Goal: Information Seeking & Learning: Learn about a topic

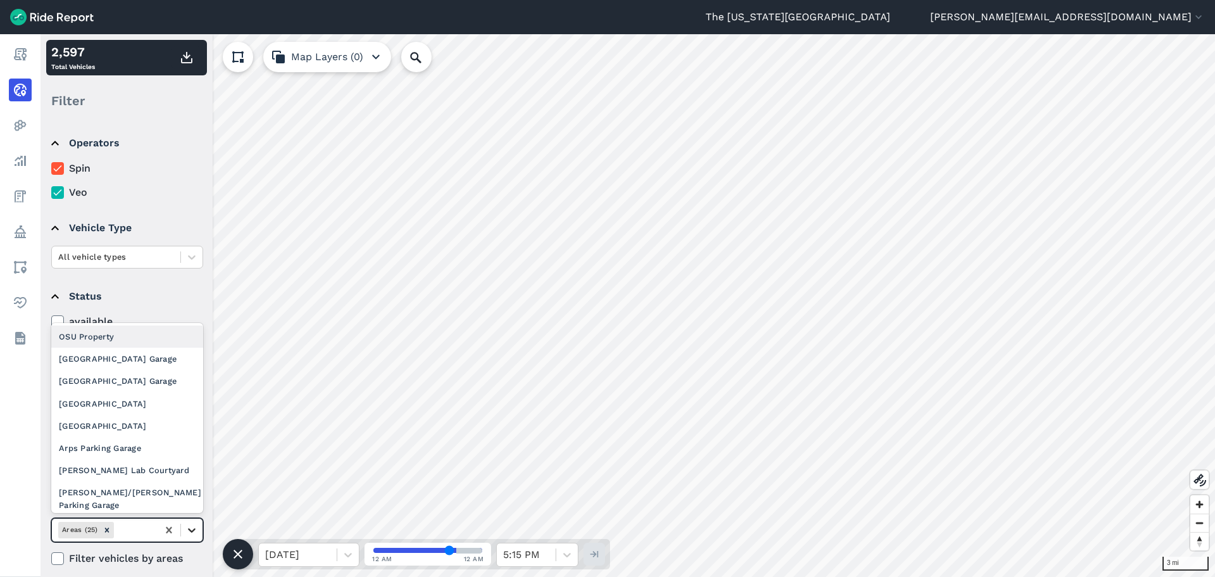
click at [187, 528] on icon at bounding box center [191, 530] width 13 height 13
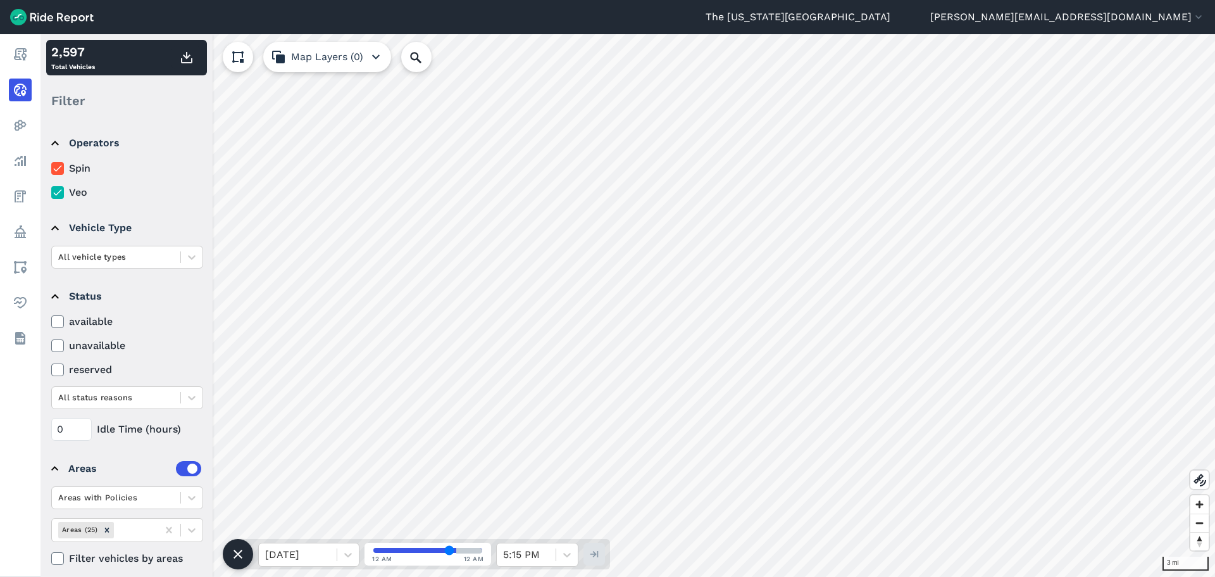
click at [172, 296] on summary "Status" at bounding box center [126, 296] width 150 height 35
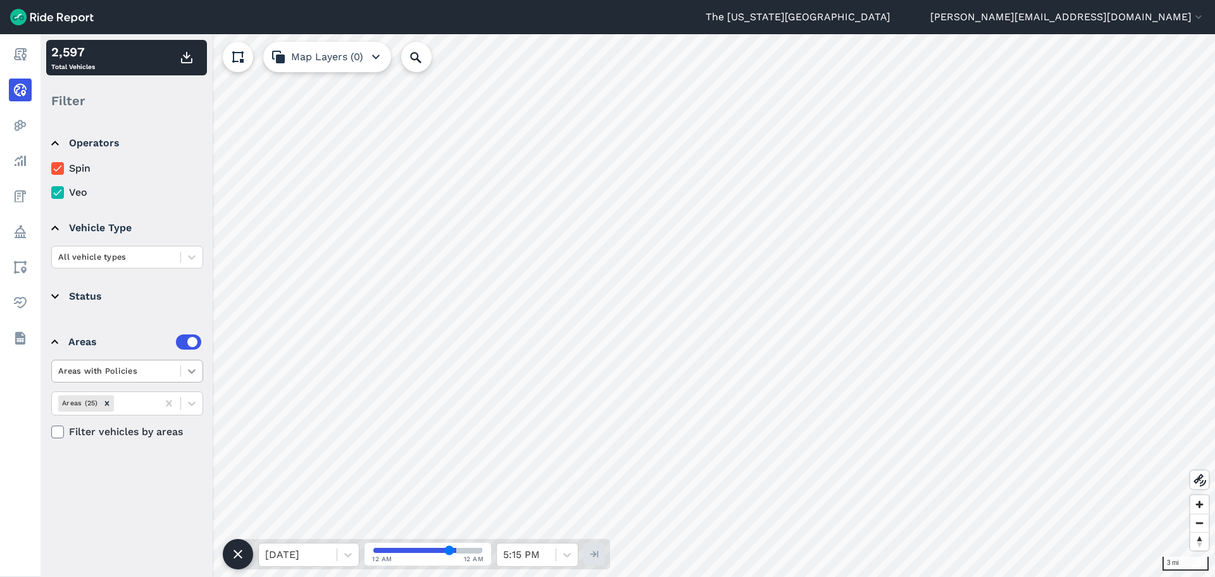
click at [191, 368] on icon at bounding box center [191, 371] width 13 height 13
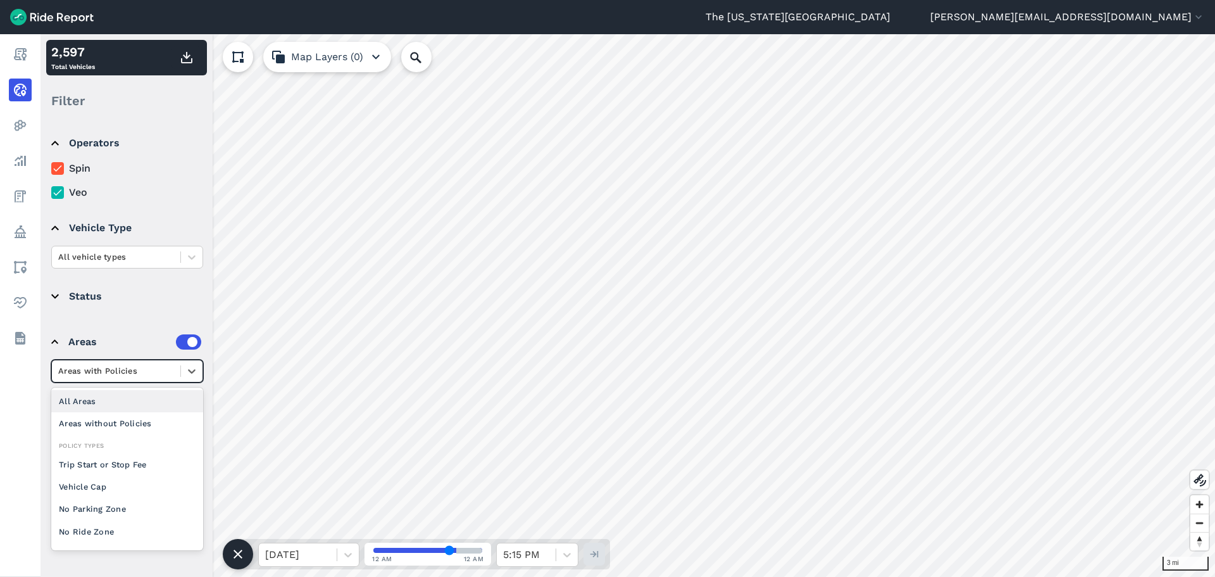
click at [114, 402] on div "All Areas" at bounding box center [127, 401] width 152 height 22
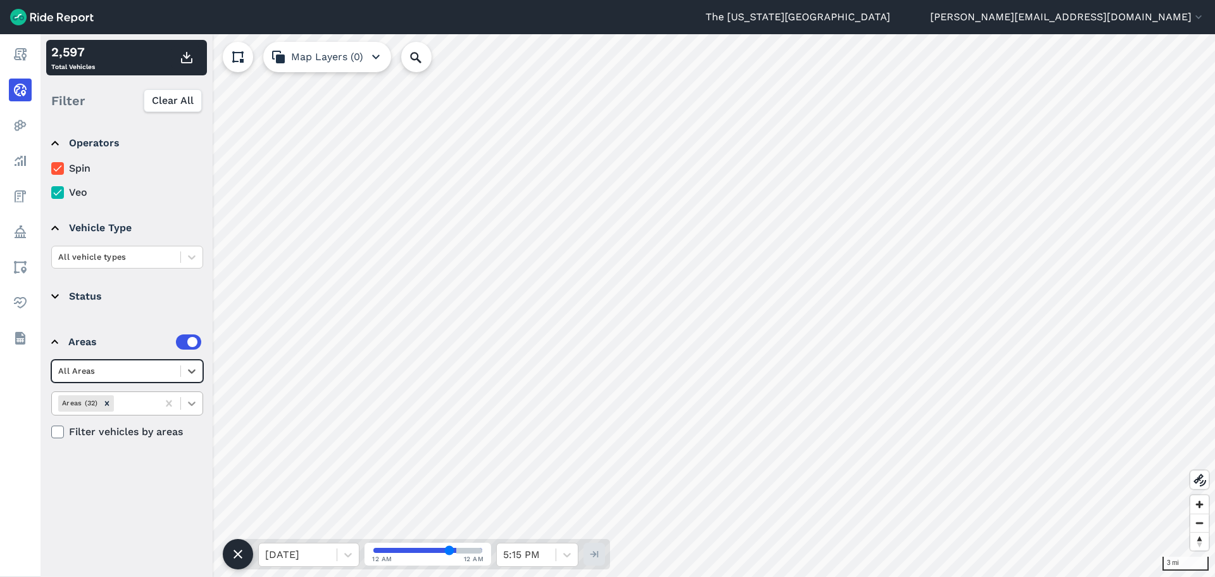
click at [194, 408] on icon at bounding box center [191, 403] width 13 height 13
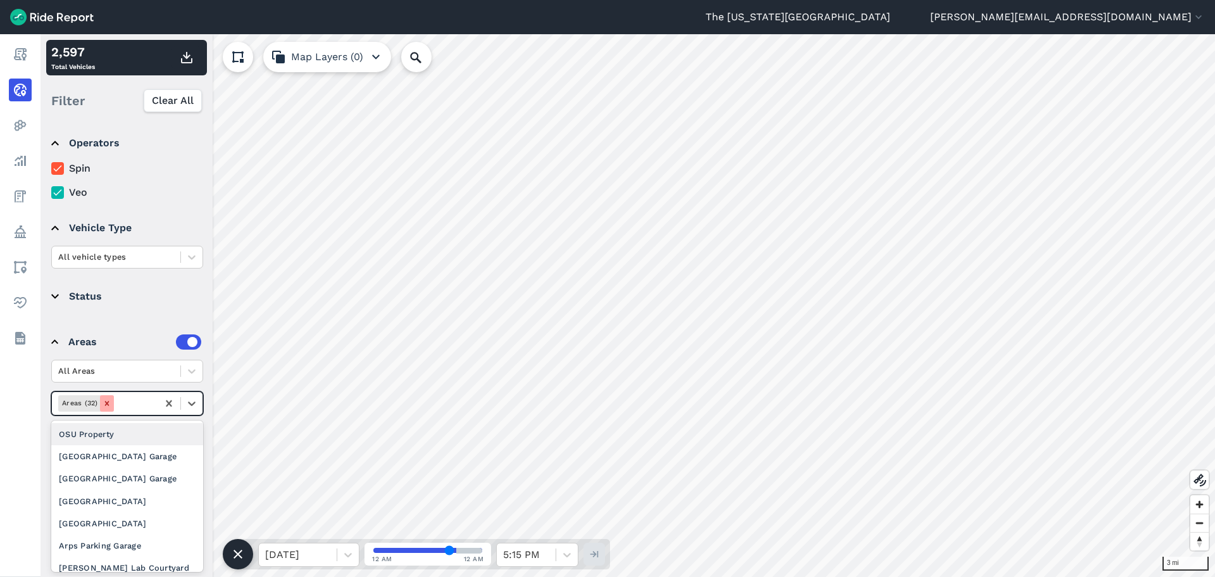
click at [111, 401] on icon "Remove Areas (32)" at bounding box center [107, 403] width 9 height 9
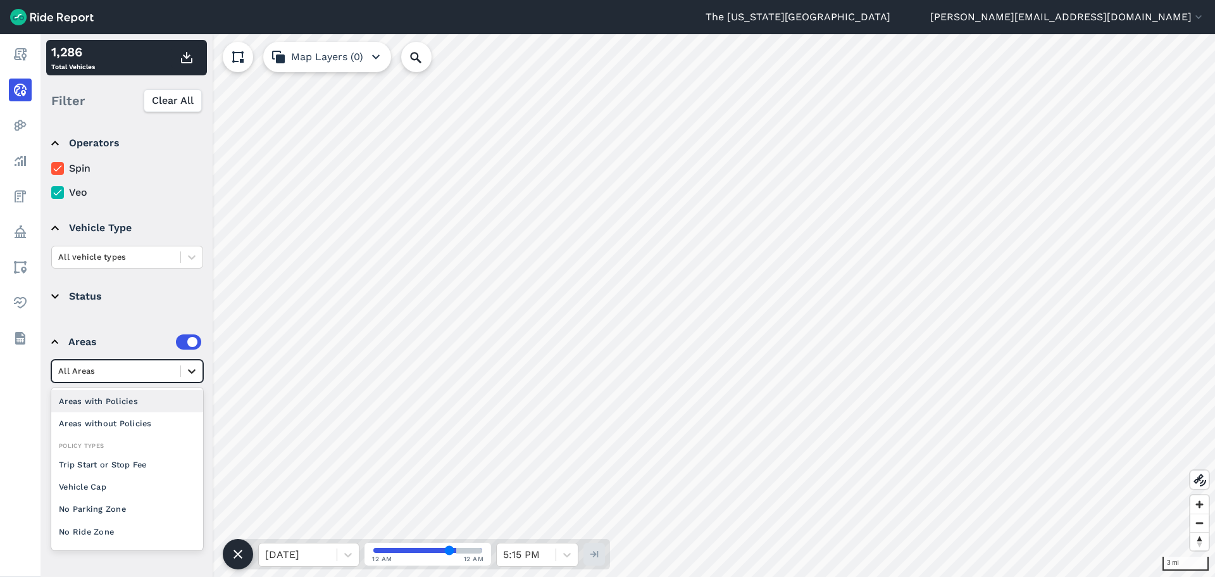
click at [187, 368] on icon at bounding box center [191, 371] width 13 height 13
click at [130, 419] on div "Areas without Policies" at bounding box center [127, 423] width 152 height 22
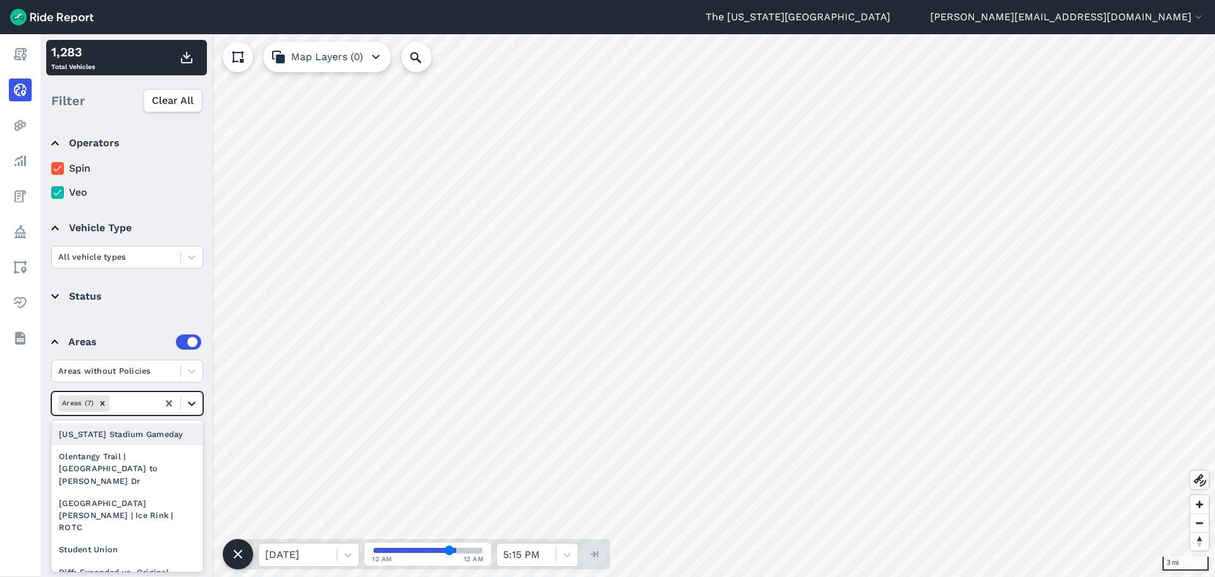
click at [188, 407] on icon at bounding box center [191, 403] width 13 height 13
click at [129, 440] on div "[US_STATE] Stadium Gameday" at bounding box center [127, 434] width 152 height 22
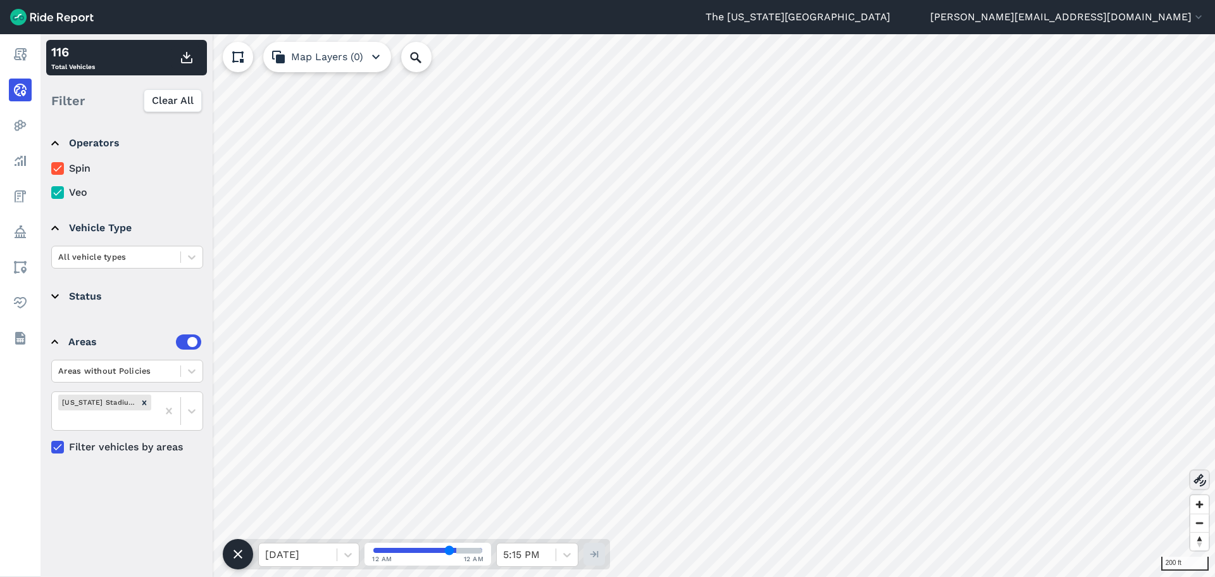
click at [1198, 477] on use at bounding box center [1200, 480] width 13 height 13
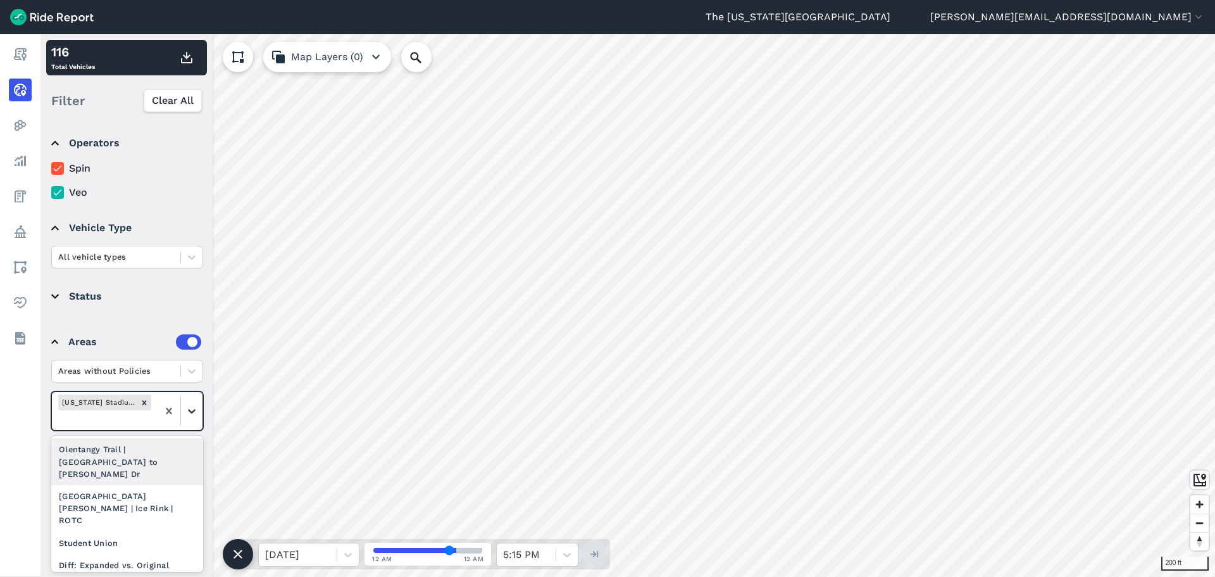
click at [190, 406] on icon at bounding box center [191, 411] width 13 height 13
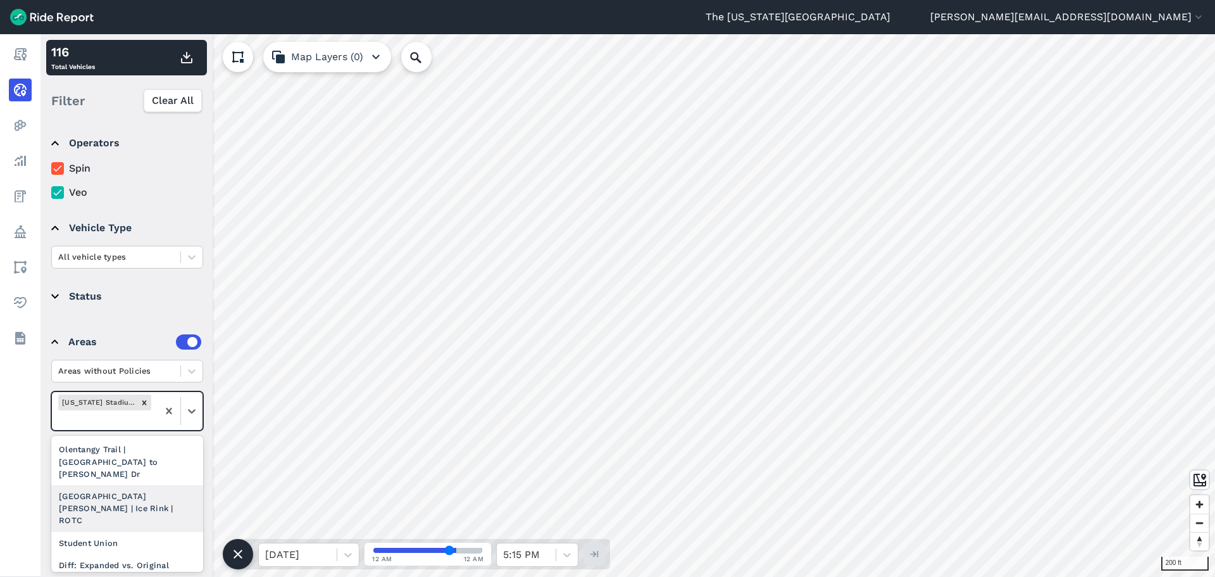
click at [126, 487] on div "[GEOGRAPHIC_DATA][PERSON_NAME] | Ice Rink | ROTC" at bounding box center [127, 508] width 152 height 47
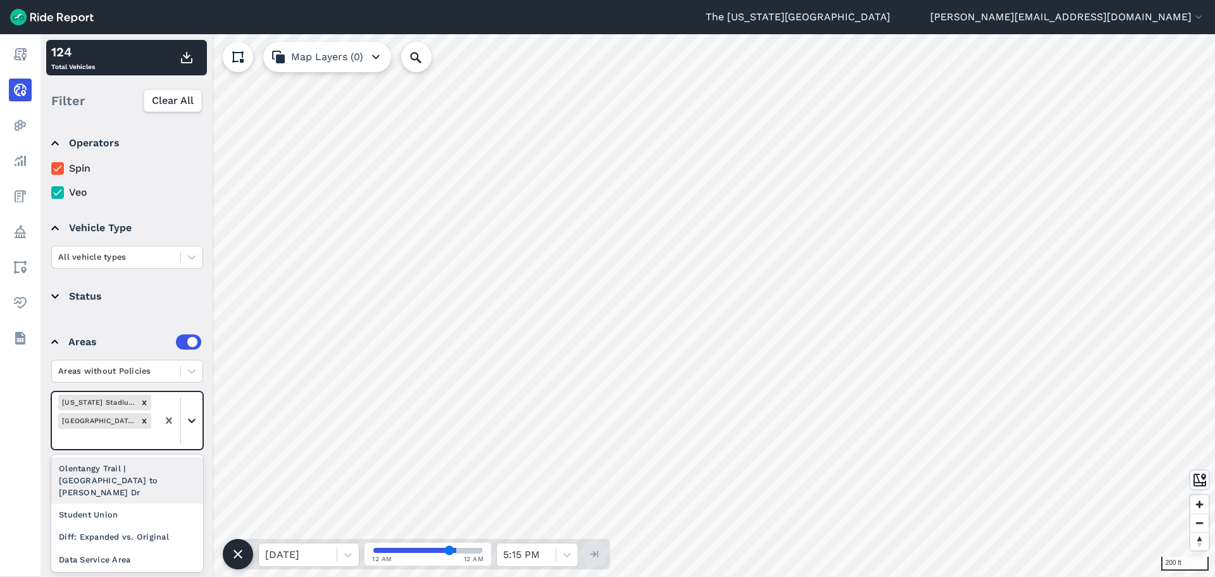
click at [197, 422] on icon at bounding box center [191, 420] width 13 height 13
click at [119, 465] on div "Olentangy Trail | [GEOGRAPHIC_DATA] to [PERSON_NAME] Dr" at bounding box center [127, 480] width 152 height 47
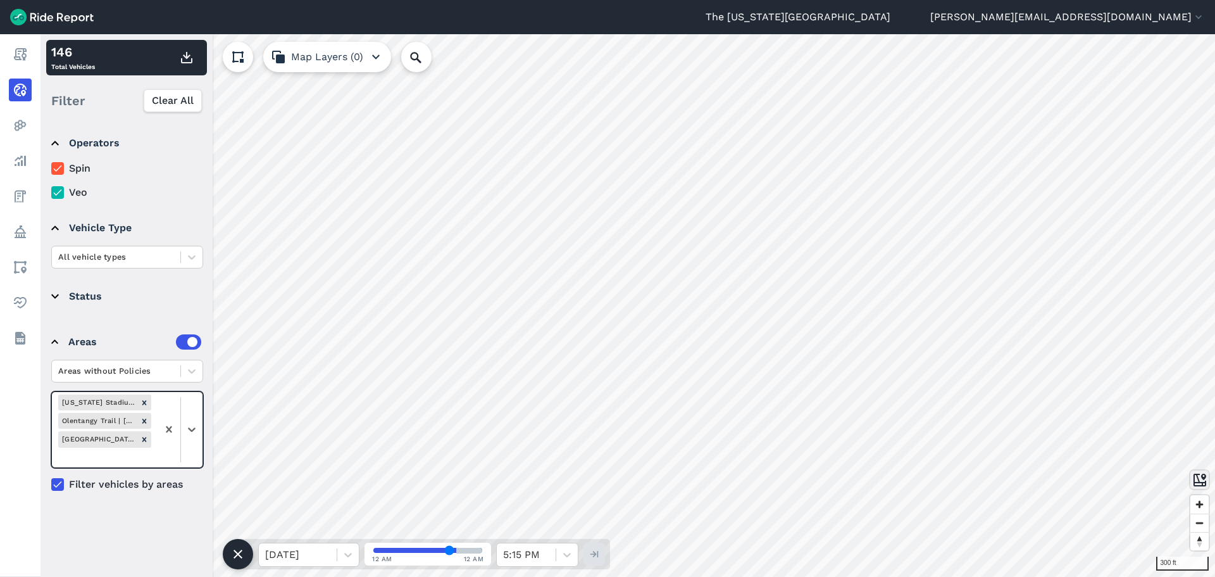
click at [1199, 475] on icon at bounding box center [1200, 479] width 15 height 15
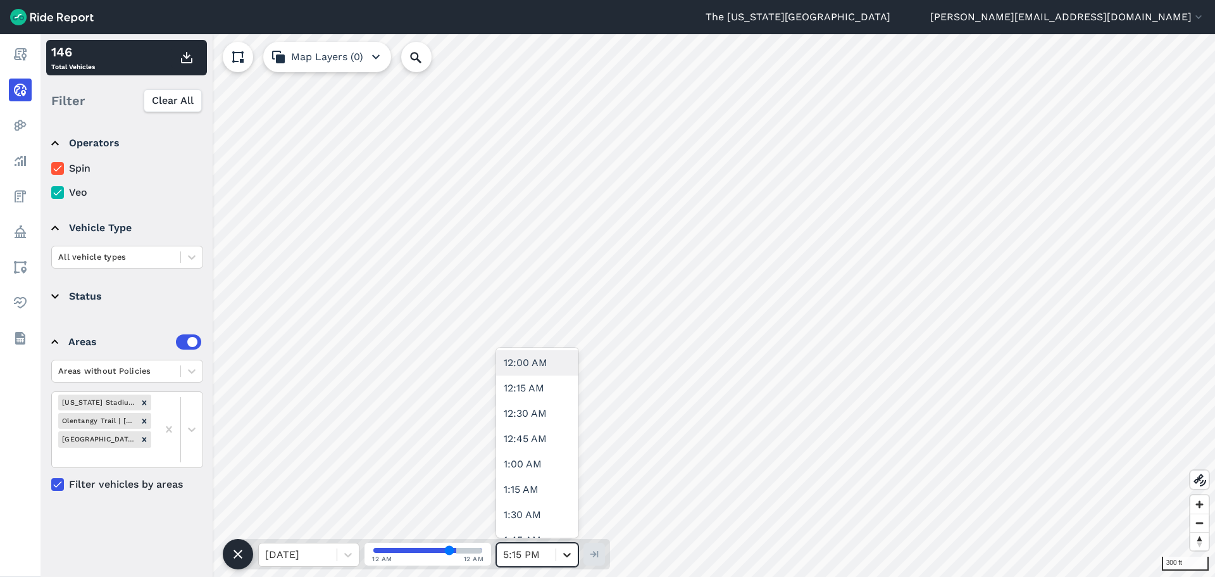
click at [567, 559] on icon at bounding box center [567, 554] width 13 height 13
click at [349, 562] on div at bounding box center [348, 555] width 22 height 22
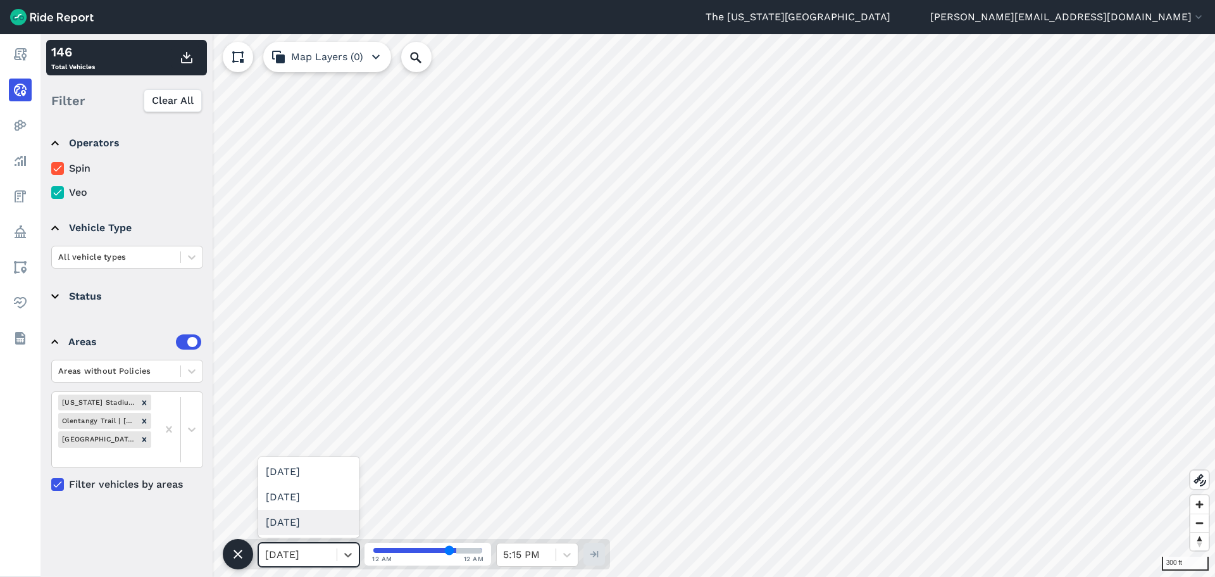
click at [327, 529] on div "[DATE]" at bounding box center [308, 522] width 101 height 25
drag, startPoint x: 451, startPoint y: 552, endPoint x: 372, endPoint y: 555, distance: 78.5
click at [374, 553] on input "range" at bounding box center [428, 550] width 109 height 5
click at [592, 555] on icon "button" at bounding box center [593, 554] width 13 height 13
click at [341, 551] on div at bounding box center [348, 555] width 22 height 22
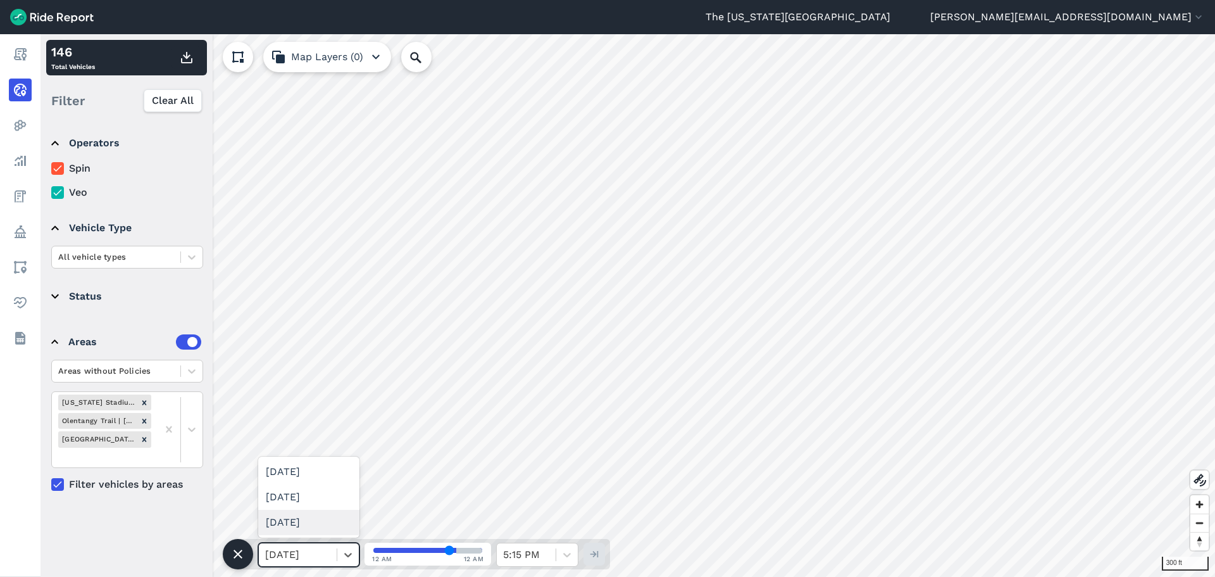
click at [333, 531] on div "[DATE]" at bounding box center [308, 522] width 101 height 25
drag, startPoint x: 451, startPoint y: 551, endPoint x: 374, endPoint y: 550, distance: 77.2
click at [374, 550] on input "range" at bounding box center [428, 550] width 109 height 5
click at [597, 555] on icon "button" at bounding box center [593, 554] width 13 height 13
click at [346, 553] on icon at bounding box center [348, 554] width 13 height 13
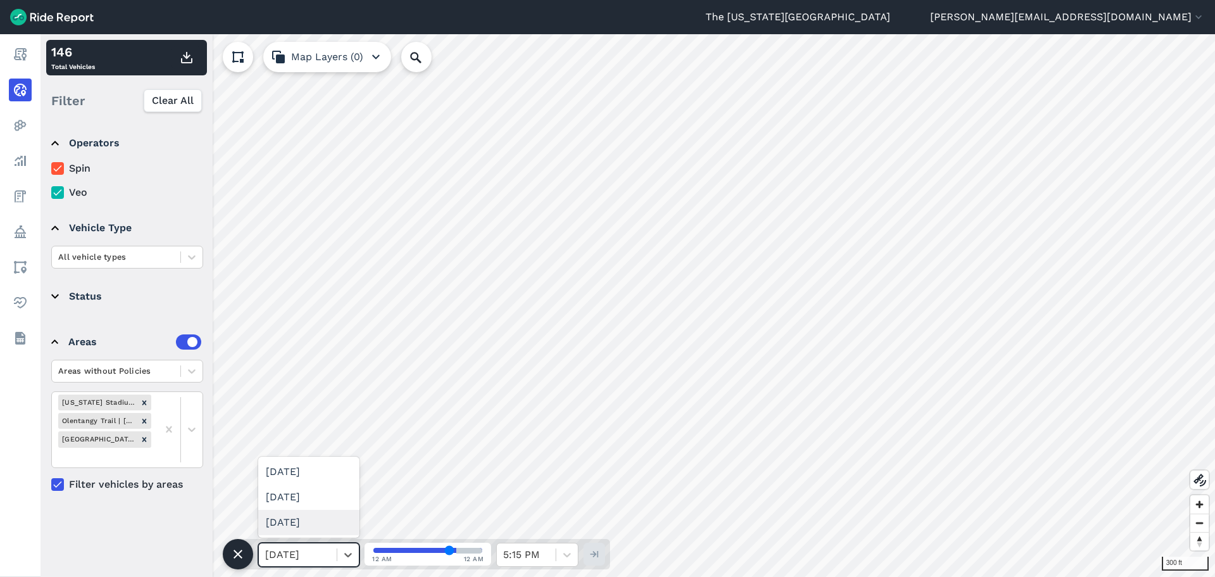
click at [328, 531] on div "[DATE]" at bounding box center [308, 522] width 101 height 25
drag, startPoint x: 448, startPoint y: 548, endPoint x: 359, endPoint y: 546, distance: 89.3
click at [374, 548] on input "range" at bounding box center [428, 550] width 109 height 5
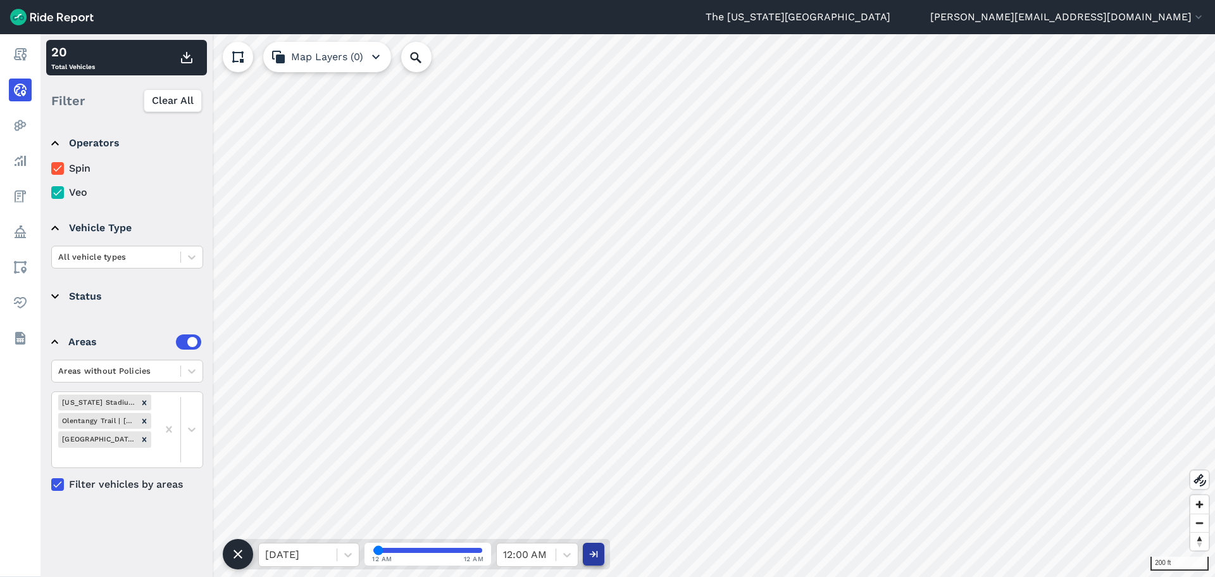
click at [600, 558] on icon "button" at bounding box center [593, 554] width 13 height 13
drag, startPoint x: 451, startPoint y: 549, endPoint x: 337, endPoint y: 549, distance: 114.0
click at [374, 549] on input "range" at bounding box center [428, 550] width 109 height 5
click at [1199, 476] on use at bounding box center [1200, 480] width 13 height 13
click at [1202, 480] on icon at bounding box center [1200, 479] width 15 height 15
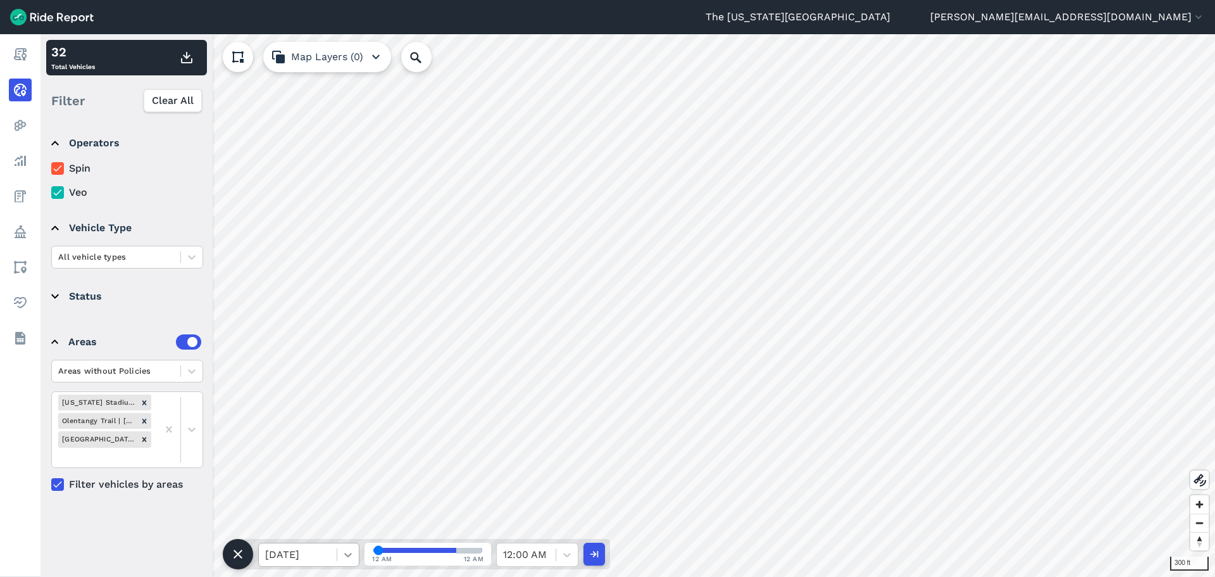
click at [351, 556] on icon at bounding box center [348, 554] width 13 height 13
click at [316, 523] on div "[DATE]" at bounding box center [308, 522] width 101 height 25
click at [599, 551] on icon "button" at bounding box center [593, 554] width 13 height 13
type input "69"
click at [1200, 477] on use at bounding box center [1200, 480] width 13 height 13
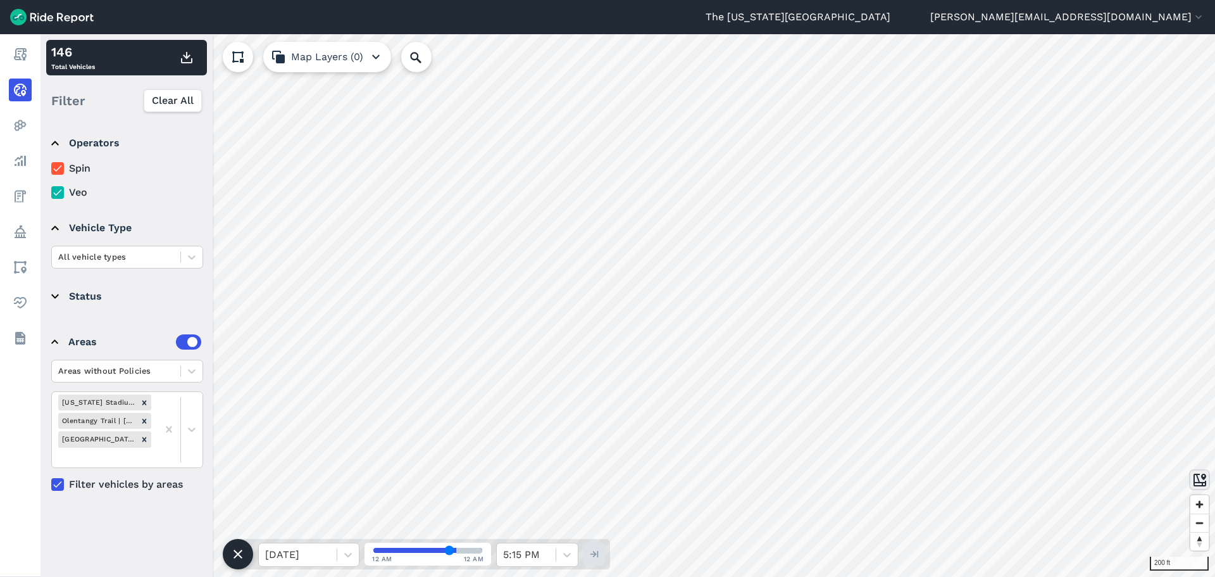
click at [1202, 480] on icon at bounding box center [1200, 479] width 15 height 15
click at [231, 56] on icon at bounding box center [237, 56] width 15 height 15
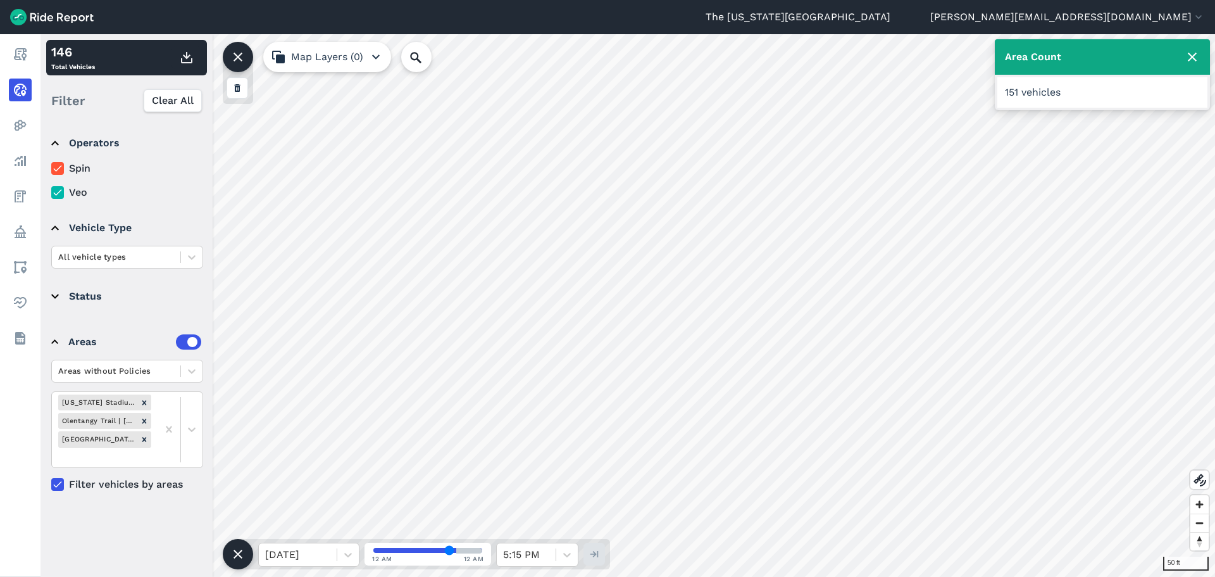
click at [54, 166] on icon at bounding box center [57, 168] width 11 height 13
click at [51, 166] on input "Spin" at bounding box center [51, 165] width 0 height 8
click at [54, 166] on icon at bounding box center [57, 168] width 11 height 13
click at [51, 166] on input "Spin" at bounding box center [51, 165] width 0 height 8
click at [54, 166] on icon at bounding box center [57, 168] width 11 height 13
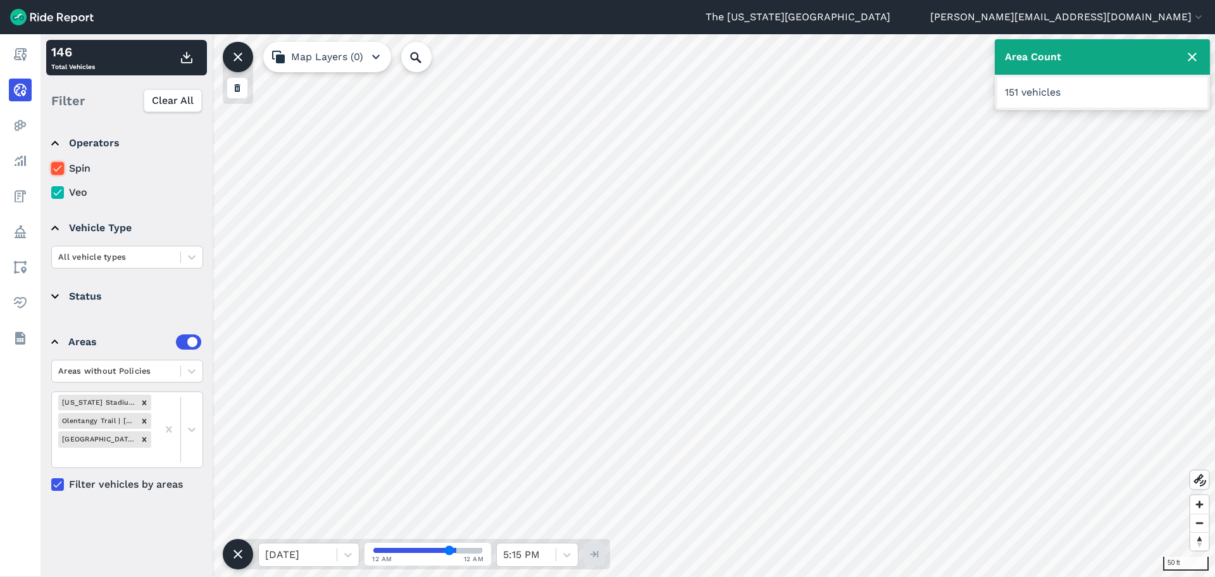
click at [51, 166] on input "Spin" at bounding box center [51, 165] width 0 height 8
click at [58, 166] on icon at bounding box center [57, 168] width 11 height 13
click at [51, 166] on input "Spin" at bounding box center [51, 165] width 0 height 8
click at [56, 191] on icon at bounding box center [57, 192] width 11 height 13
click at [51, 191] on input "Veo" at bounding box center [51, 189] width 0 height 8
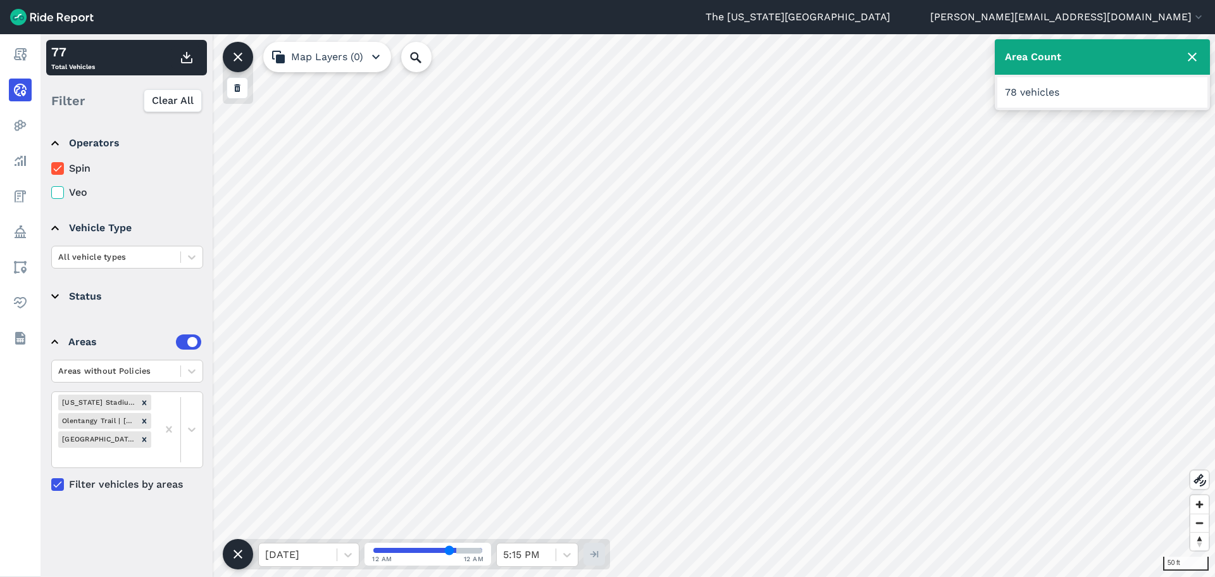
click at [1196, 54] on use at bounding box center [1192, 57] width 9 height 9
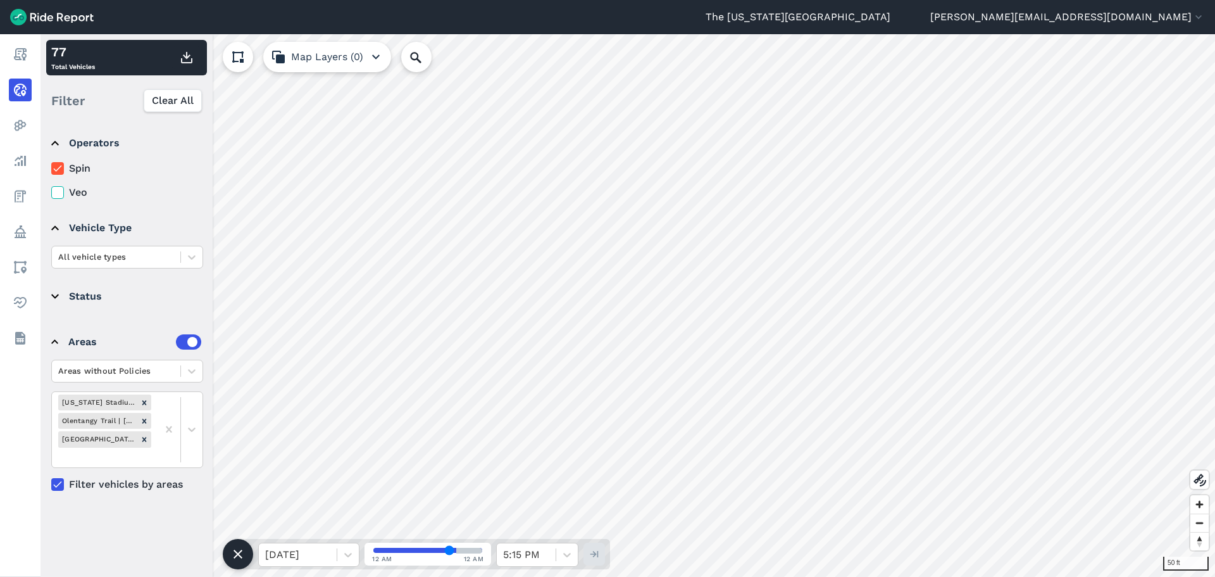
click at [58, 196] on icon at bounding box center [57, 192] width 11 height 13
click at [51, 193] on input "Veo" at bounding box center [51, 189] width 0 height 8
click at [143, 439] on icon "Remove St John Arena | Ice Rink | ROTC" at bounding box center [144, 439] width 9 height 9
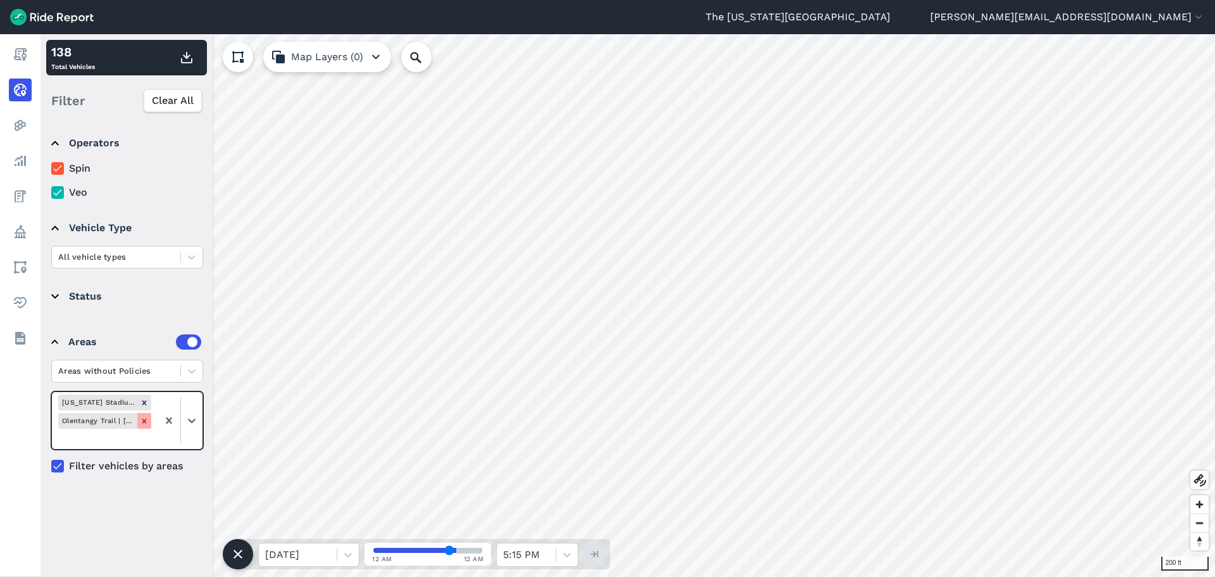
click at [146, 421] on icon "Remove Olentangy Trail | Lane Ave to Herrick Dr" at bounding box center [144, 421] width 9 height 9
click at [146, 405] on icon "Remove Ohio Stadium Gameday" at bounding box center [144, 402] width 4 height 4
click at [189, 372] on icon at bounding box center [191, 371] width 13 height 13
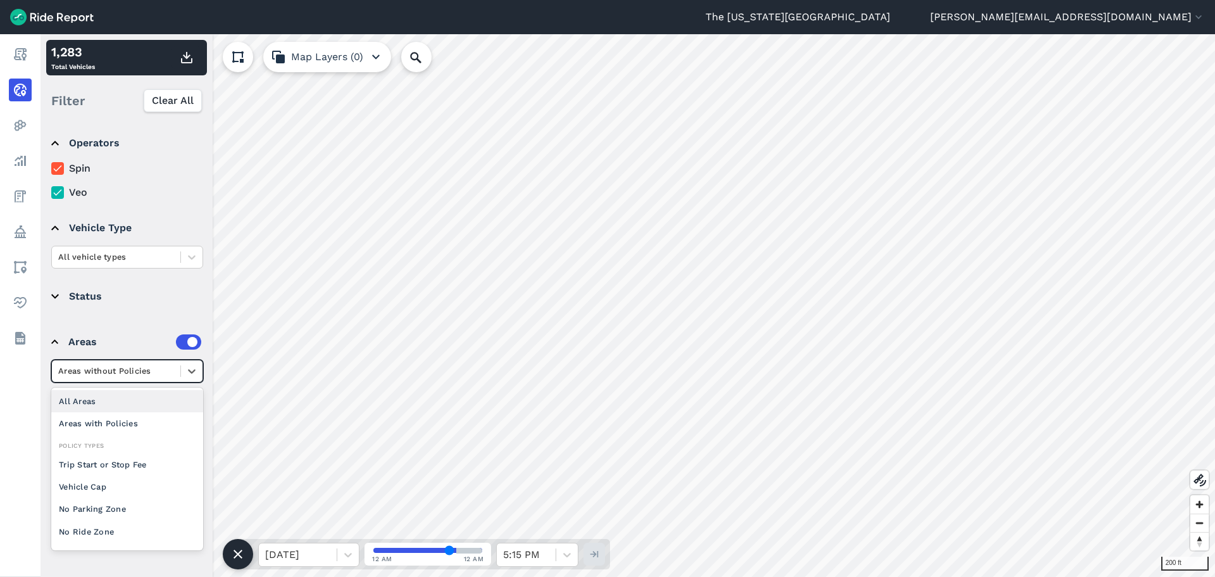
drag, startPoint x: 110, startPoint y: 405, endPoint x: 120, endPoint y: 404, distance: 9.6
click at [111, 405] on div "All Areas" at bounding box center [127, 401] width 152 height 22
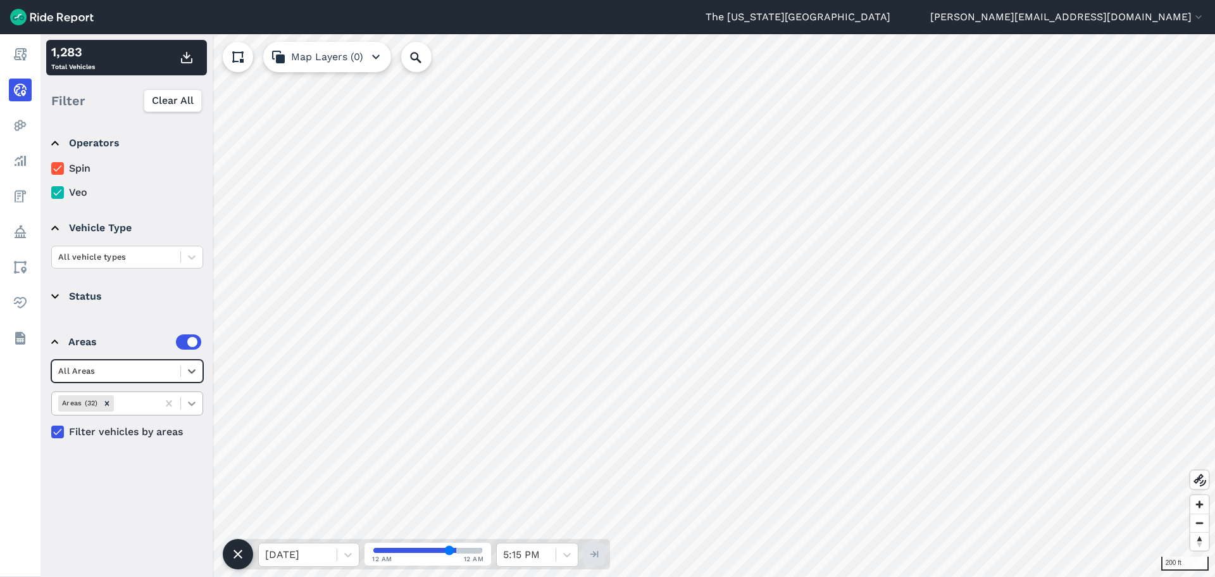
click at [193, 405] on icon at bounding box center [191, 403] width 13 height 13
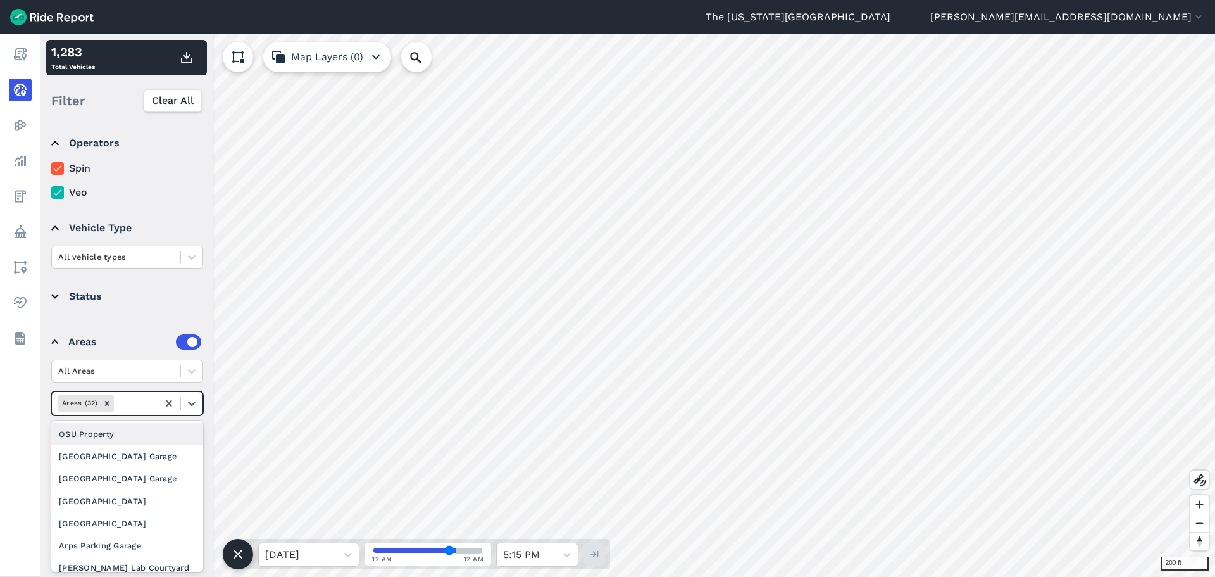
click at [115, 428] on div "OSU Property" at bounding box center [127, 434] width 152 height 22
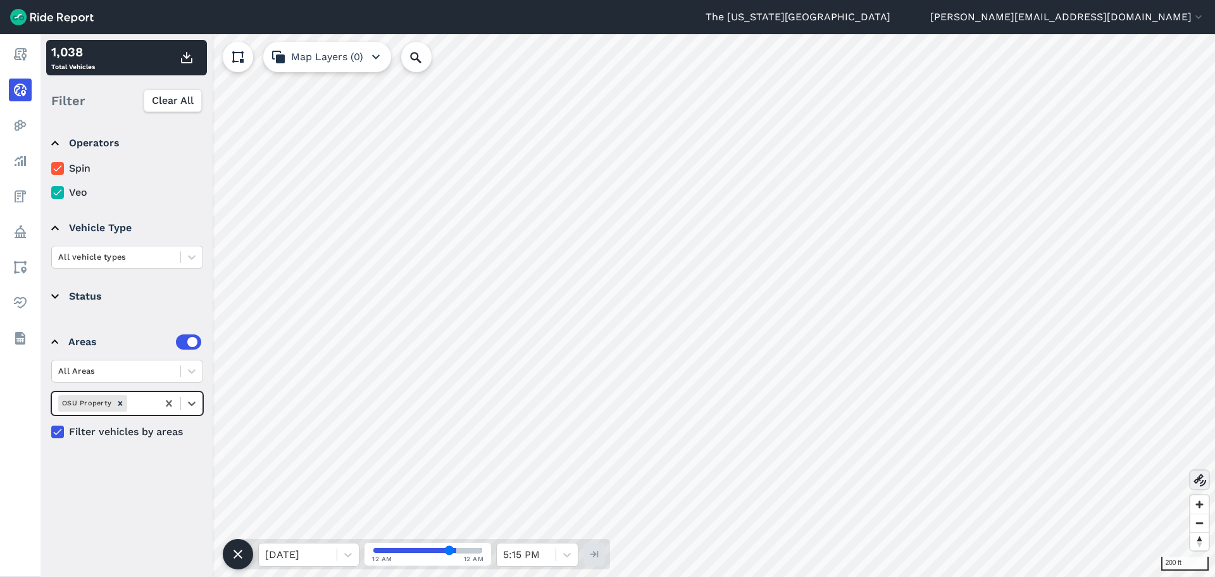
click at [1200, 474] on icon at bounding box center [1200, 479] width 15 height 15
click at [234, 53] on use at bounding box center [237, 56] width 11 height 11
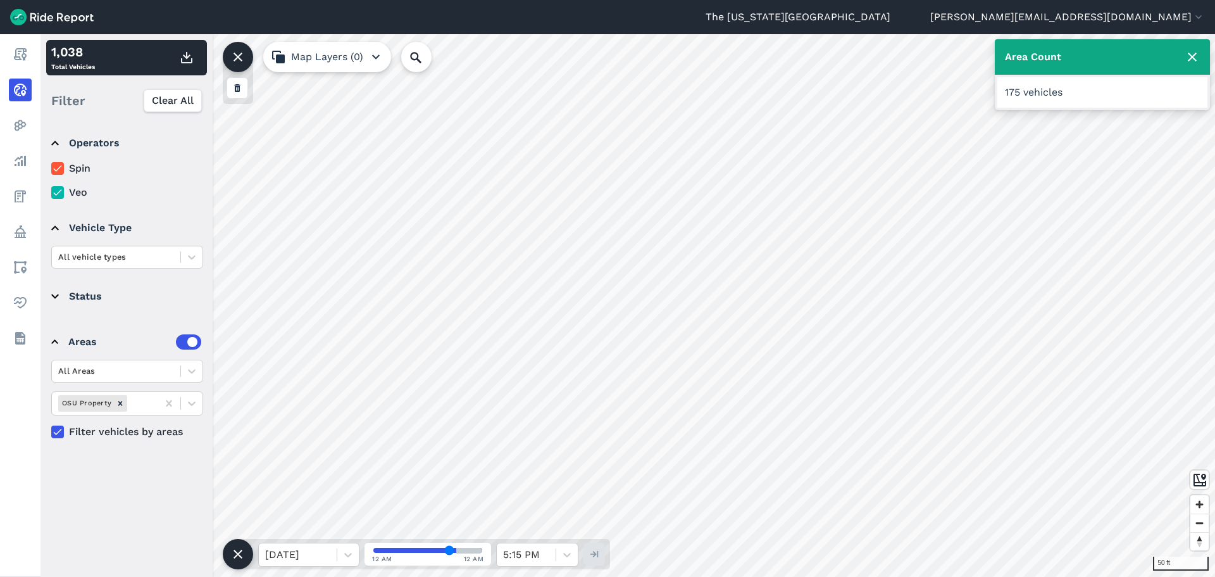
click at [1190, 56] on icon at bounding box center [1192, 56] width 15 height 15
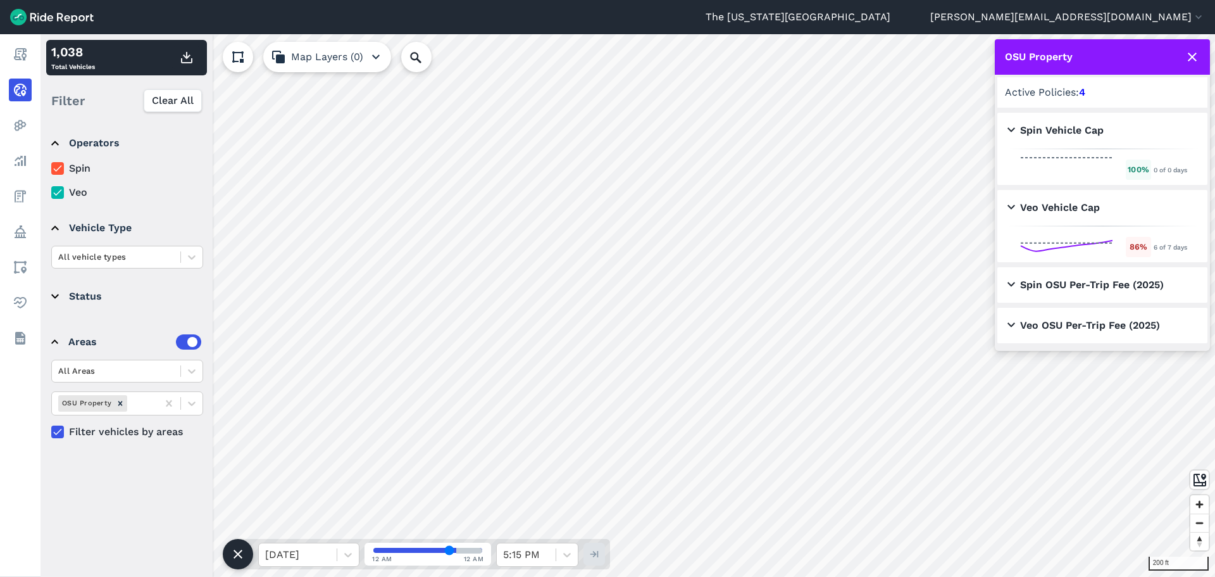
click at [1192, 63] on icon at bounding box center [1192, 56] width 15 height 15
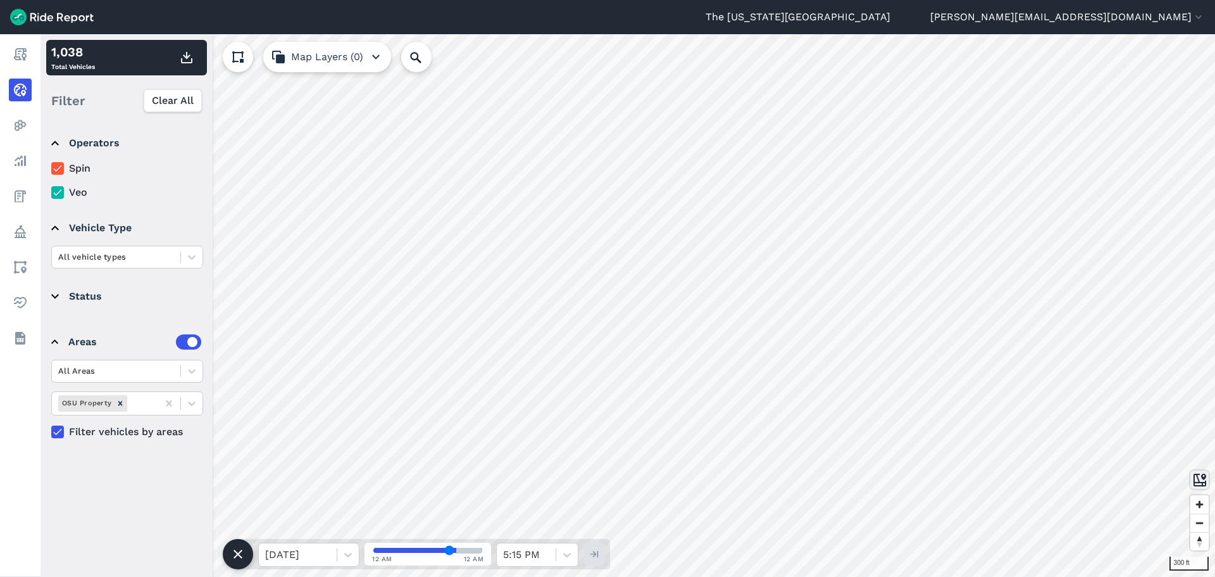
click at [1200, 479] on icon at bounding box center [1200, 479] width 15 height 15
click at [1199, 475] on icon at bounding box center [1200, 479] width 15 height 15
click at [1197, 480] on icon at bounding box center [1200, 479] width 15 height 15
click at [122, 403] on icon "Remove OSU Property" at bounding box center [120, 403] width 9 height 9
click at [188, 405] on icon at bounding box center [191, 403] width 13 height 13
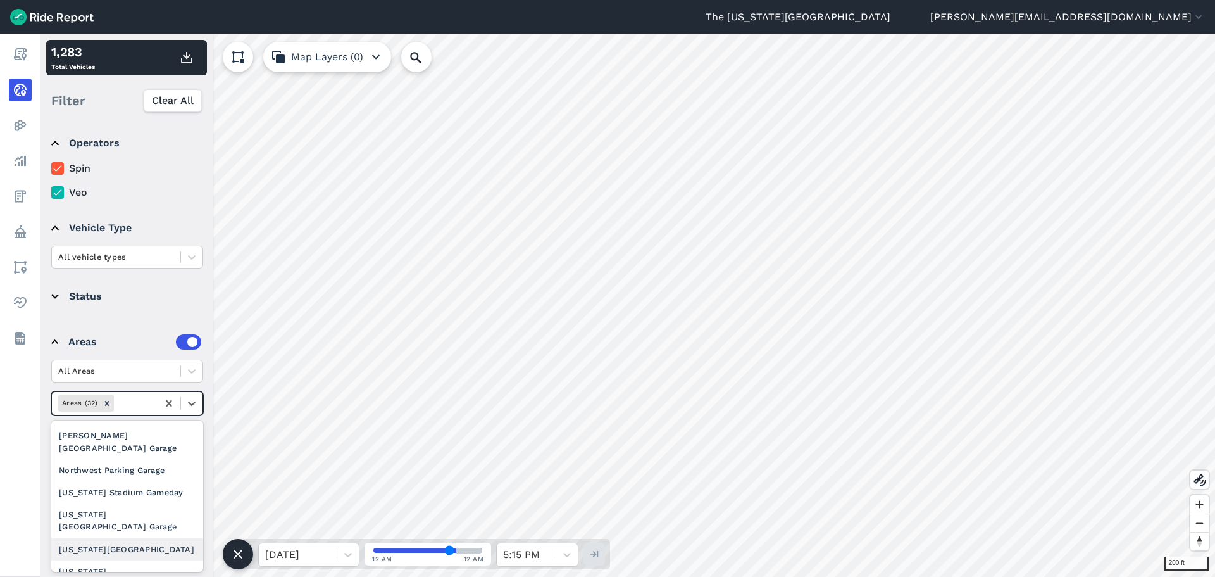
scroll to position [317, 0]
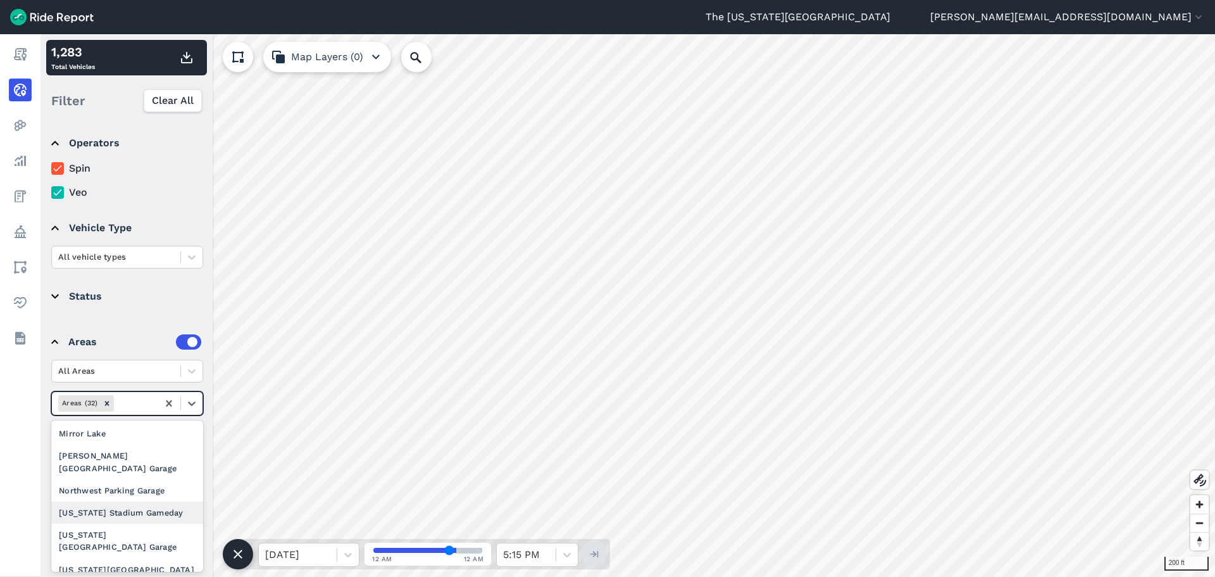
click at [137, 501] on div "[US_STATE] Stadium Gameday" at bounding box center [127, 512] width 152 height 22
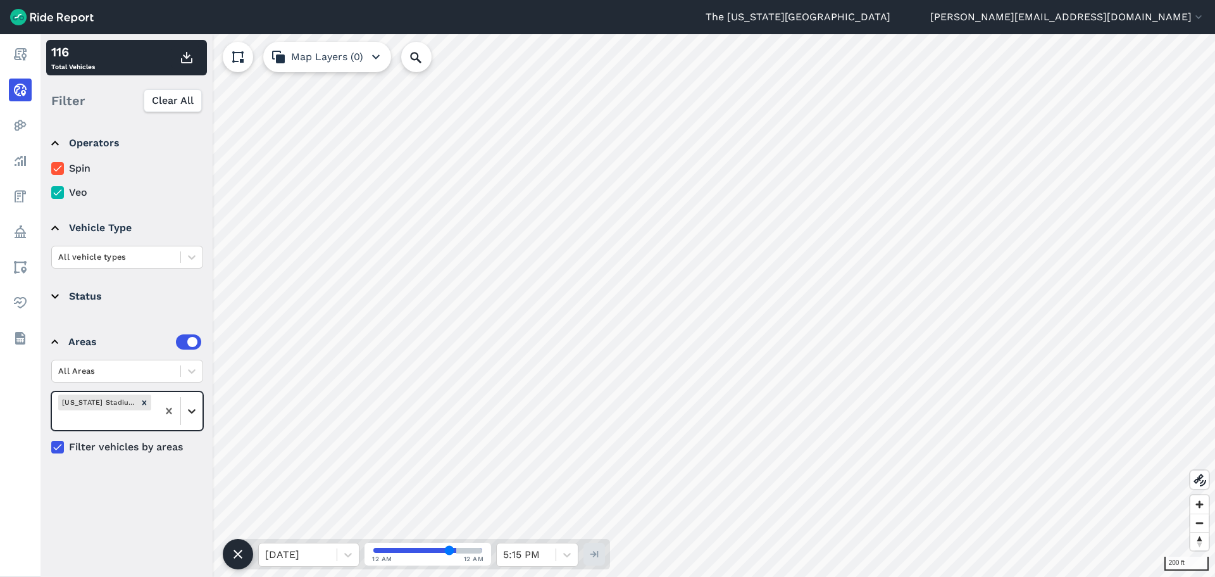
click at [191, 410] on icon at bounding box center [191, 411] width 13 height 13
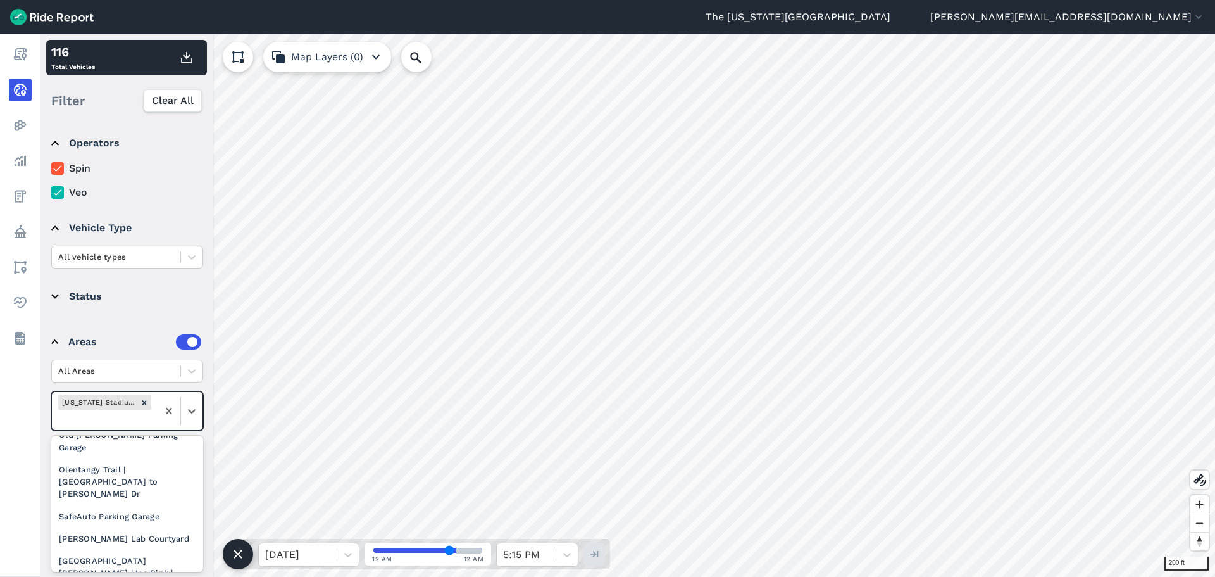
scroll to position [506, 0]
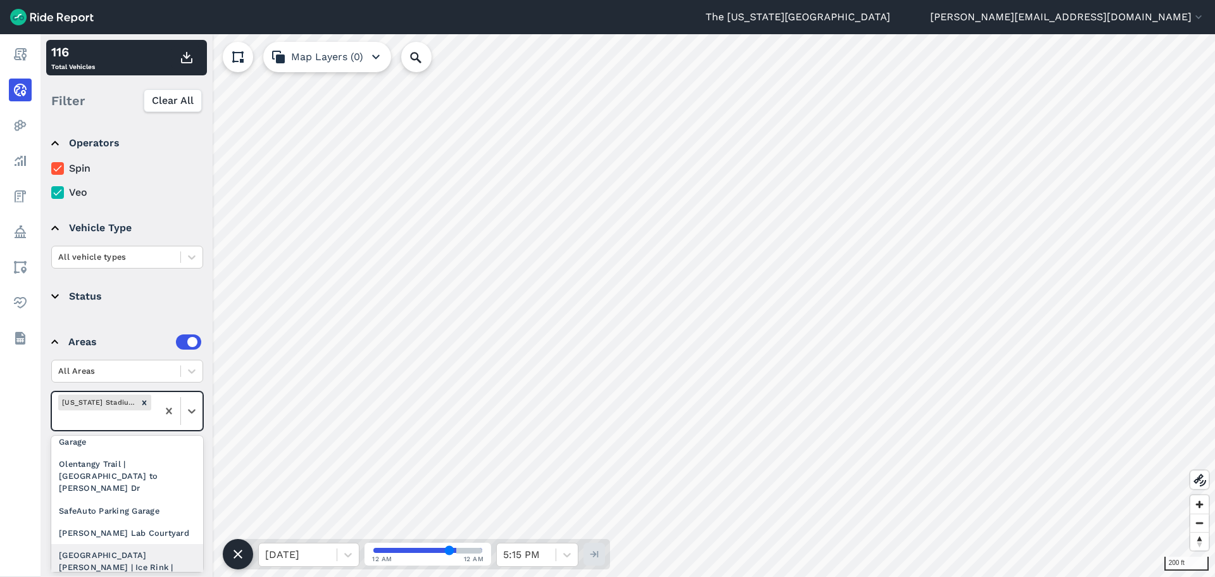
click at [141, 544] on div "[GEOGRAPHIC_DATA][PERSON_NAME] | Ice Rink | ROTC" at bounding box center [127, 567] width 152 height 47
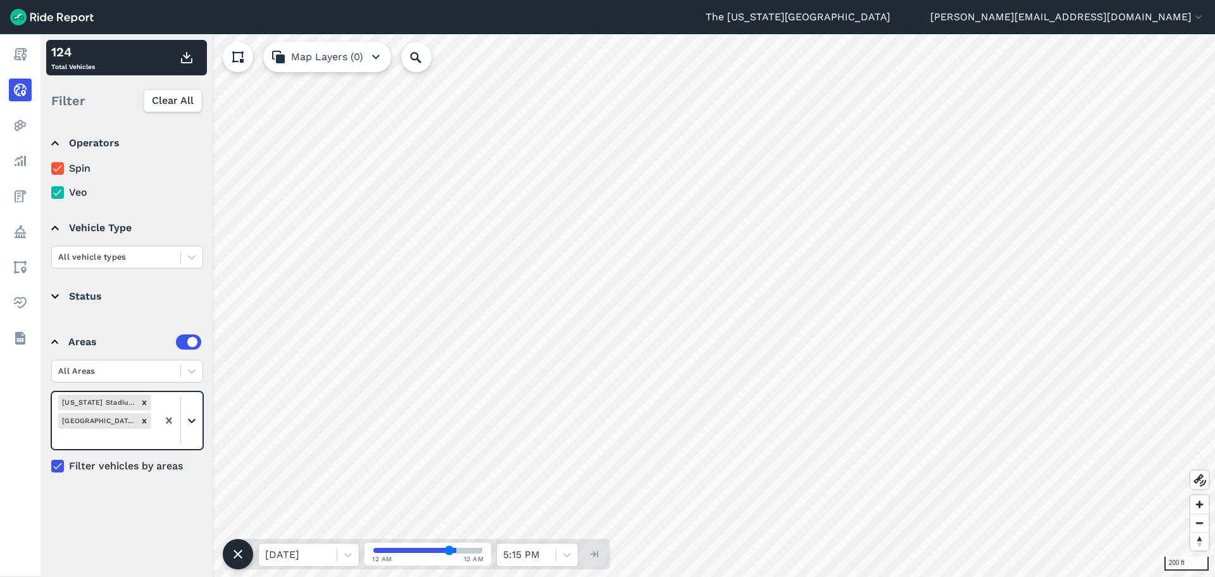
click at [189, 422] on icon at bounding box center [191, 420] width 13 height 13
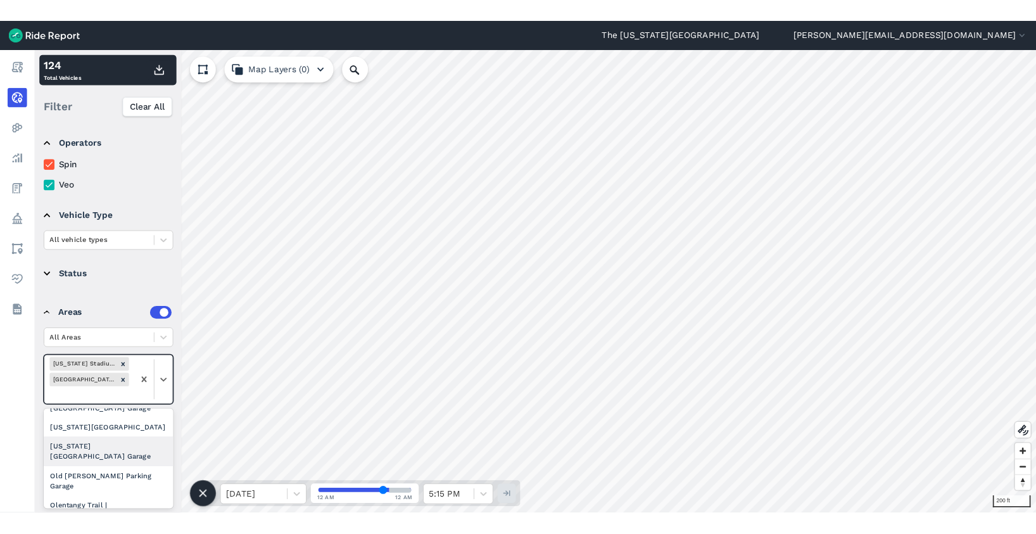
scroll to position [443, 0]
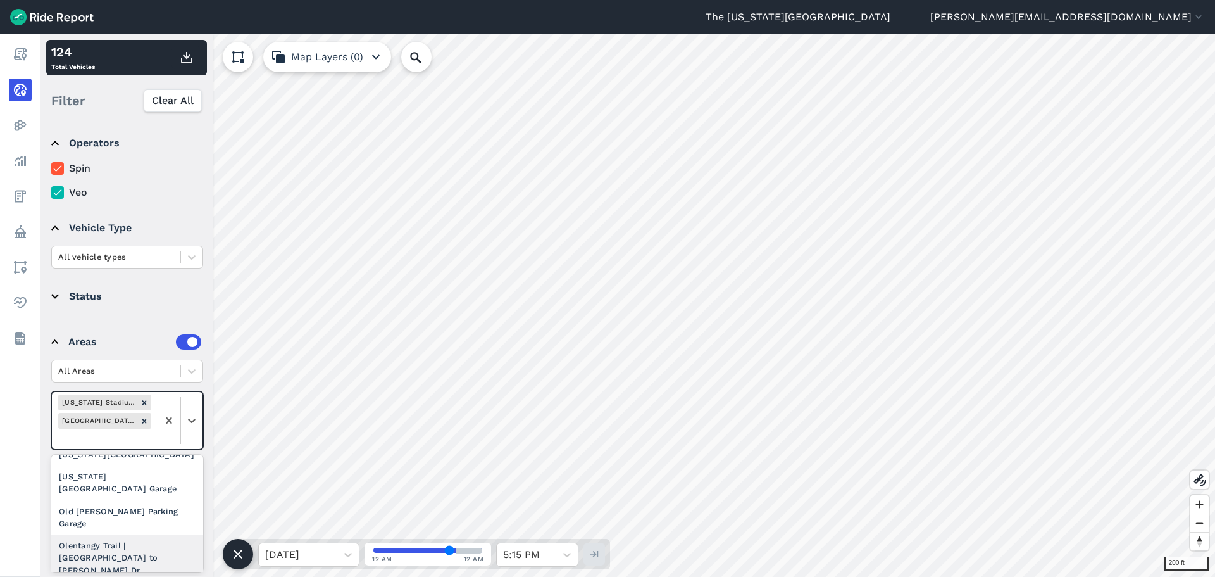
click at [122, 534] on div "Olentangy Trail | [GEOGRAPHIC_DATA] to [PERSON_NAME] Dr" at bounding box center [127, 557] width 152 height 47
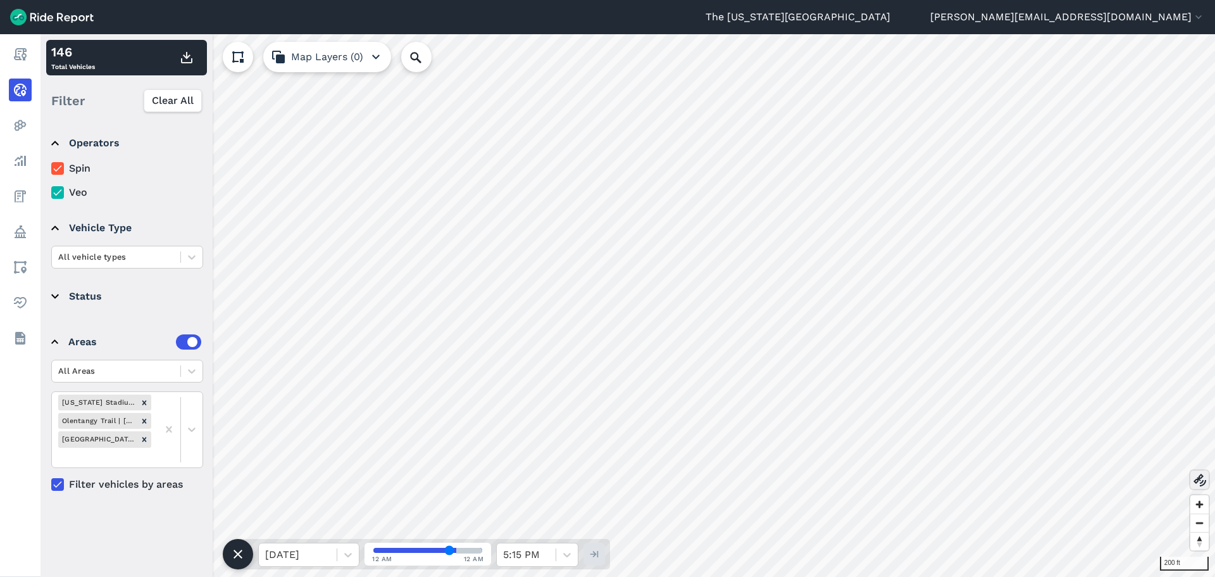
click at [1199, 484] on icon at bounding box center [1200, 479] width 15 height 15
click at [144, 440] on icon "Remove St John Arena | Ice Rink | ROTC" at bounding box center [144, 439] width 4 height 4
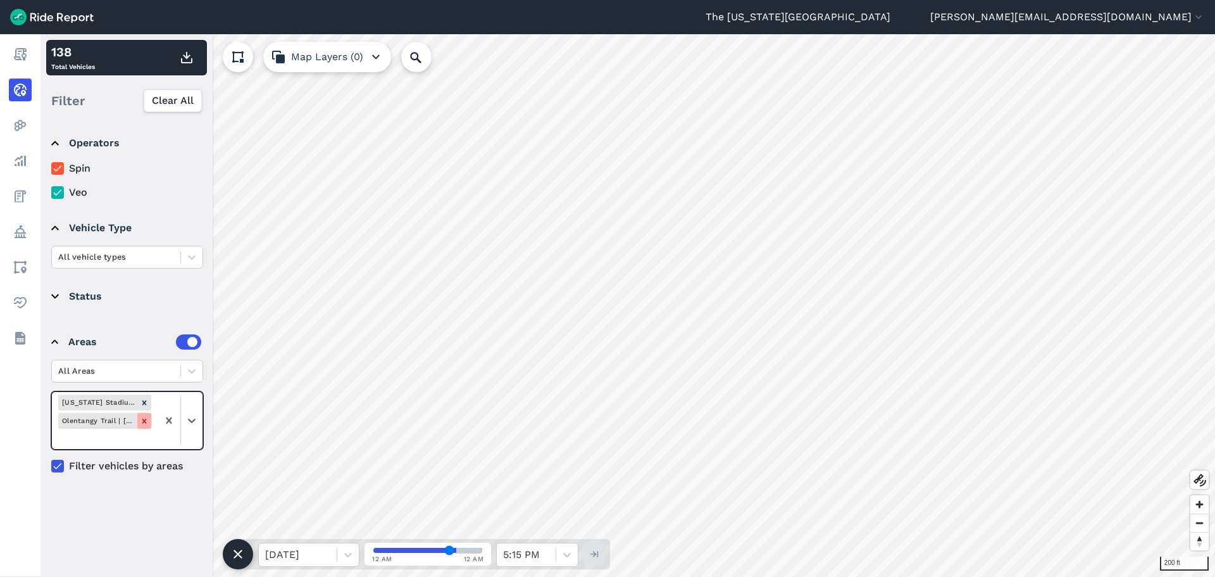
click at [141, 422] on icon "Remove Olentangy Trail | Lane Ave to Herrick Dr" at bounding box center [144, 421] width 9 height 9
click at [1202, 475] on icon at bounding box center [1200, 479] width 15 height 15
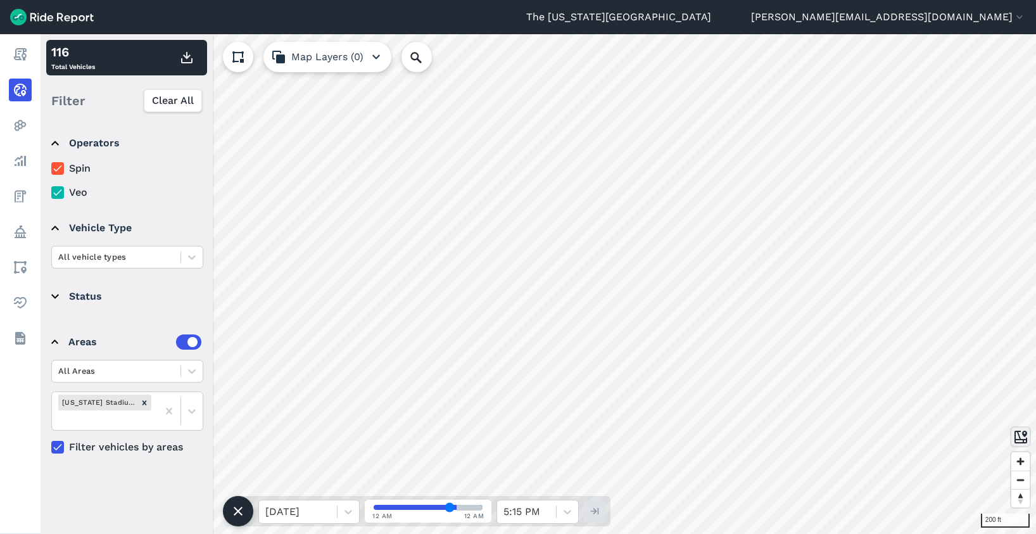
click at [1018, 433] on use at bounding box center [1020, 436] width 13 height 13
click at [142, 402] on icon "Remove Ohio Stadium Gameday" at bounding box center [144, 402] width 9 height 9
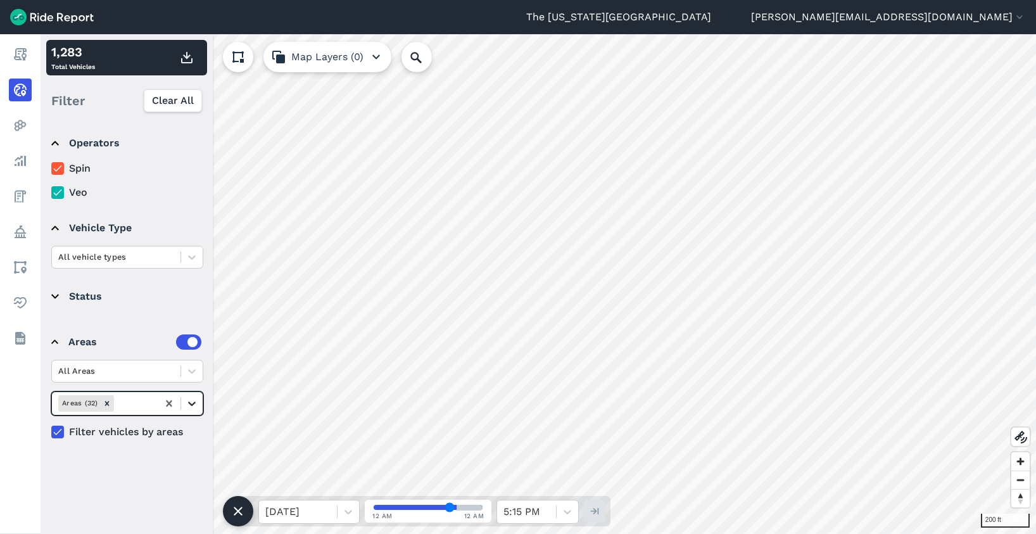
click at [189, 403] on icon at bounding box center [192, 403] width 8 height 4
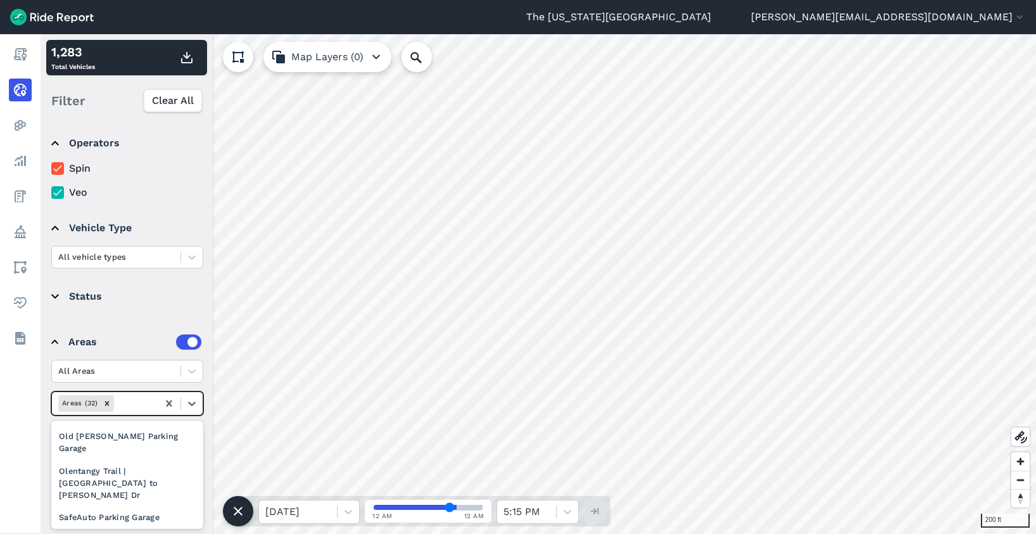
scroll to position [317, 0]
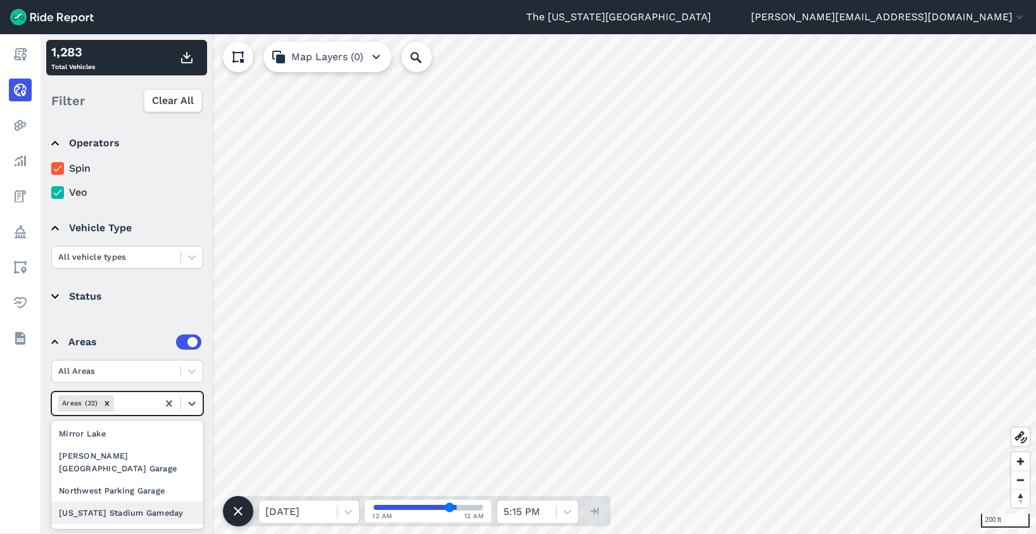
click at [138, 501] on div "[US_STATE] Stadium Gameday" at bounding box center [127, 512] width 152 height 22
